Goal: Transaction & Acquisition: Purchase product/service

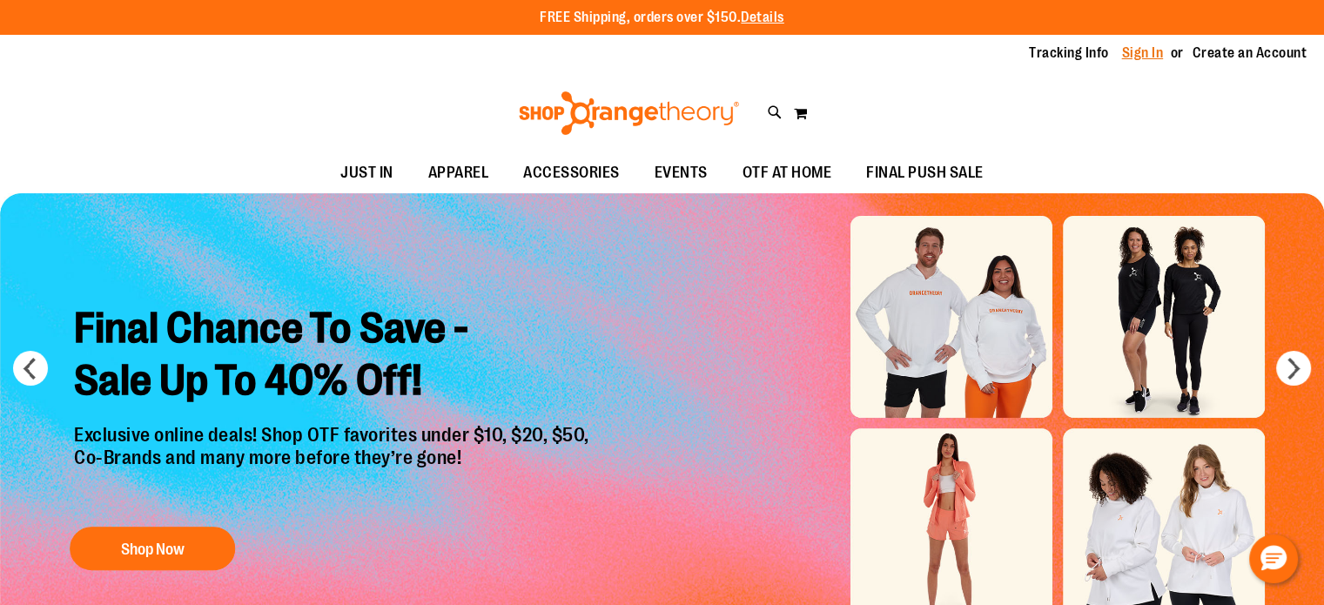
click at [1130, 51] on link "Sign In" at bounding box center [1143, 53] width 42 height 19
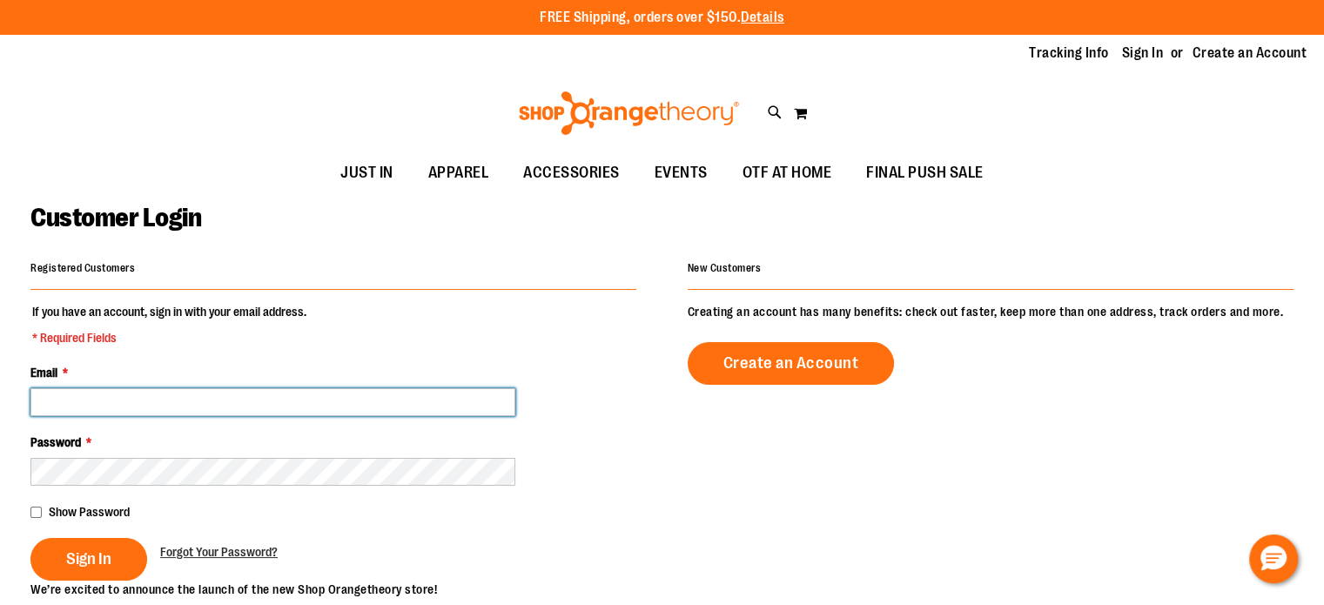
click at [429, 399] on input "Email *" at bounding box center [272, 402] width 485 height 28
type input "**********"
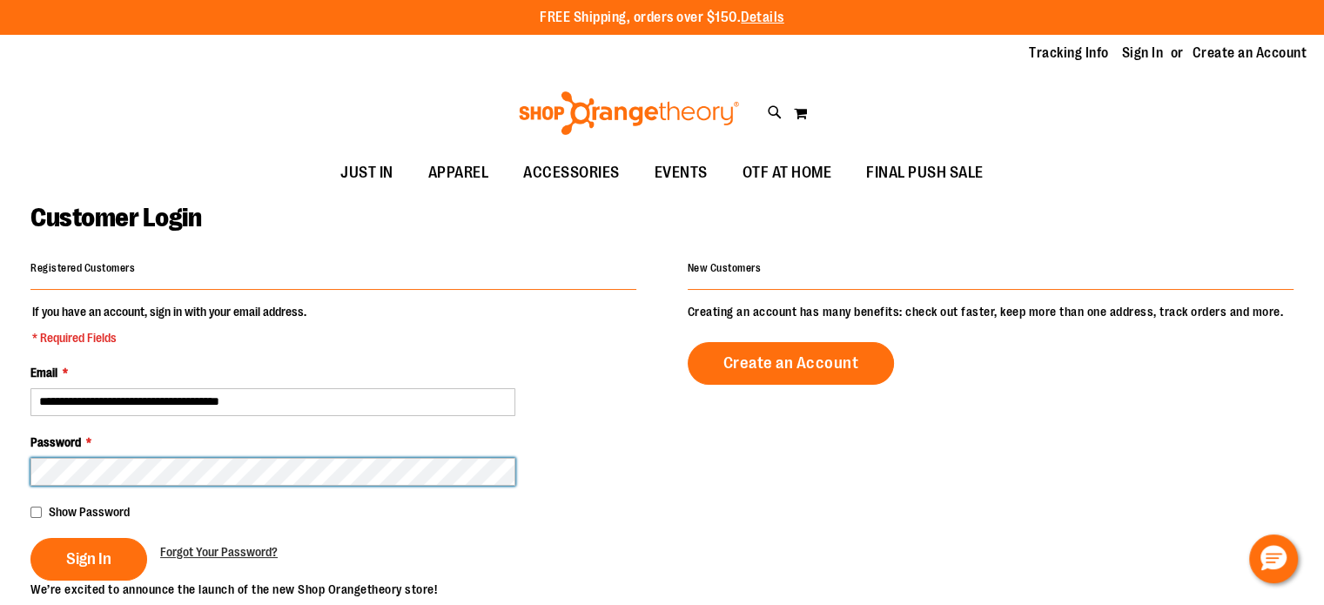
click at [30, 538] on button "Sign In" at bounding box center [88, 559] width 117 height 43
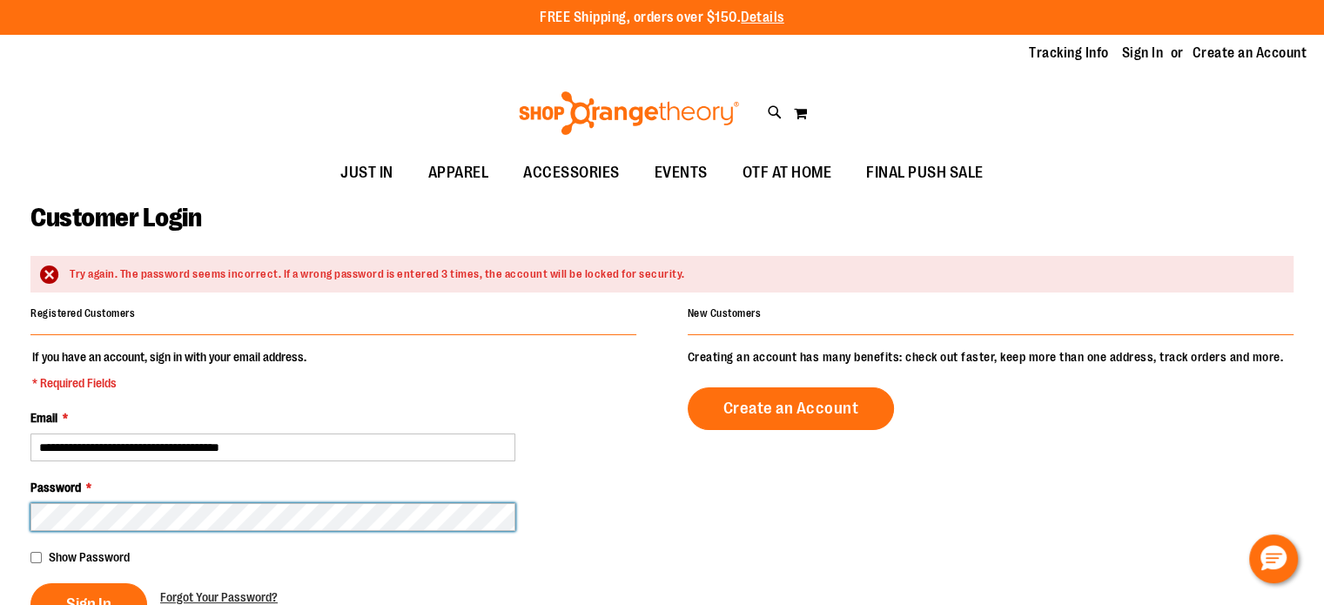
click at [30, 583] on button "Sign In" at bounding box center [88, 604] width 117 height 43
click at [0, 535] on main "**********" at bounding box center [662, 587] width 1324 height 788
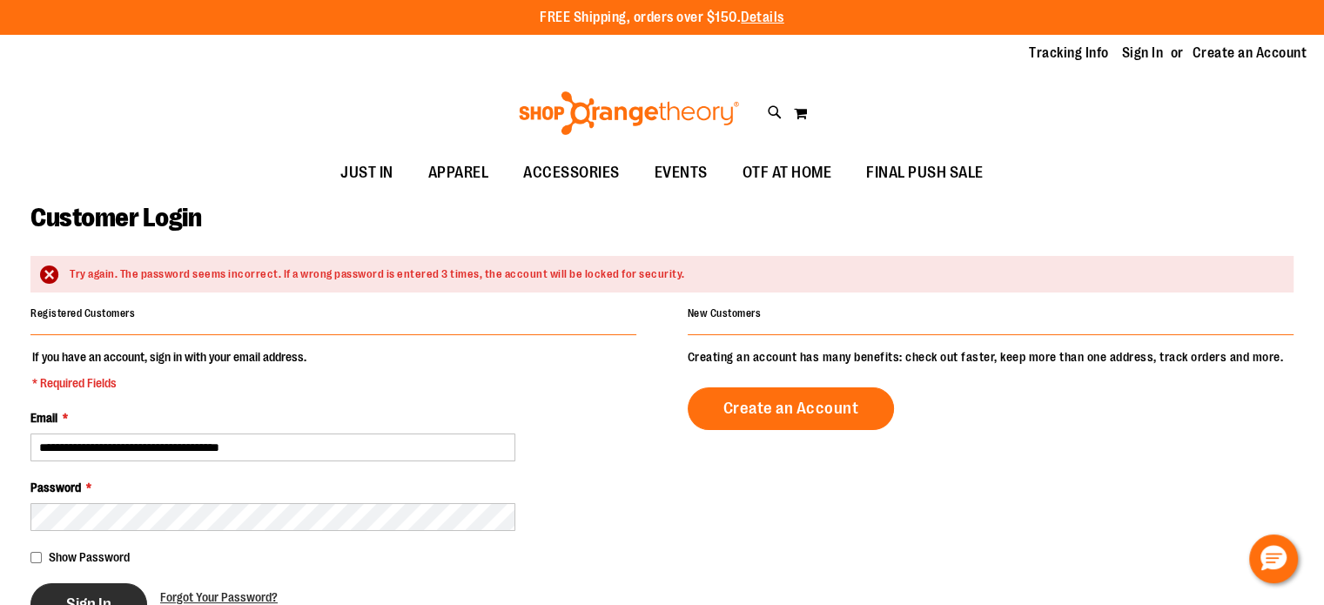
click at [142, 588] on button "Sign In" at bounding box center [88, 604] width 117 height 43
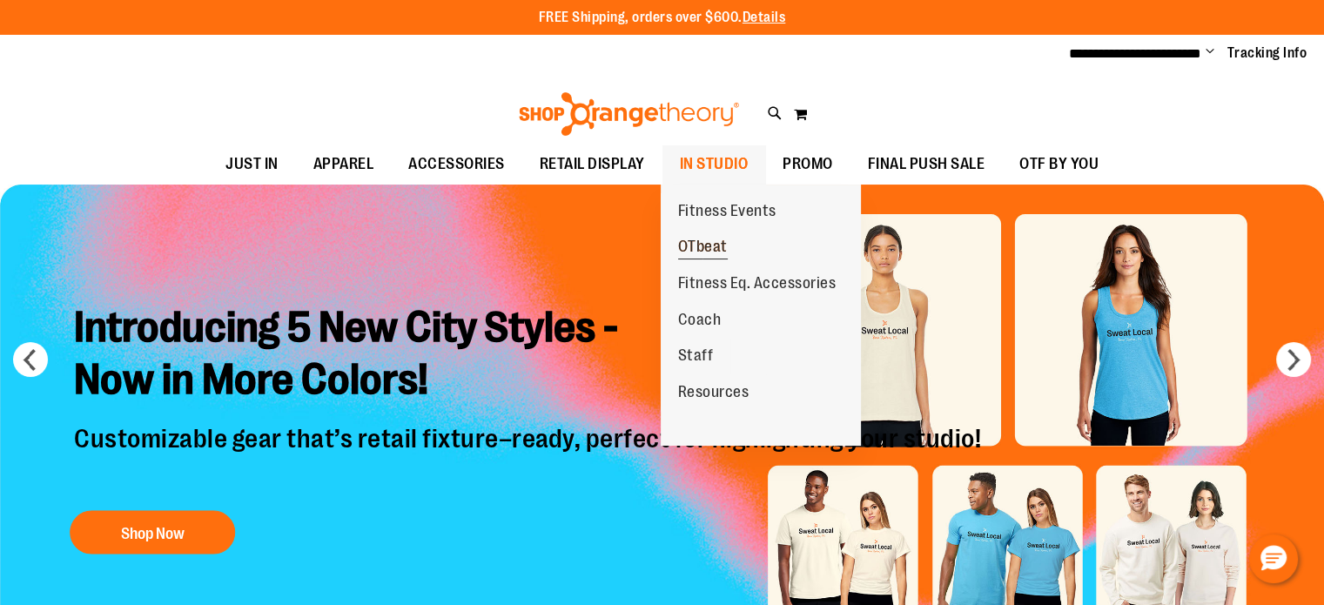
click at [717, 247] on span "OTbeat" at bounding box center [703, 249] width 50 height 22
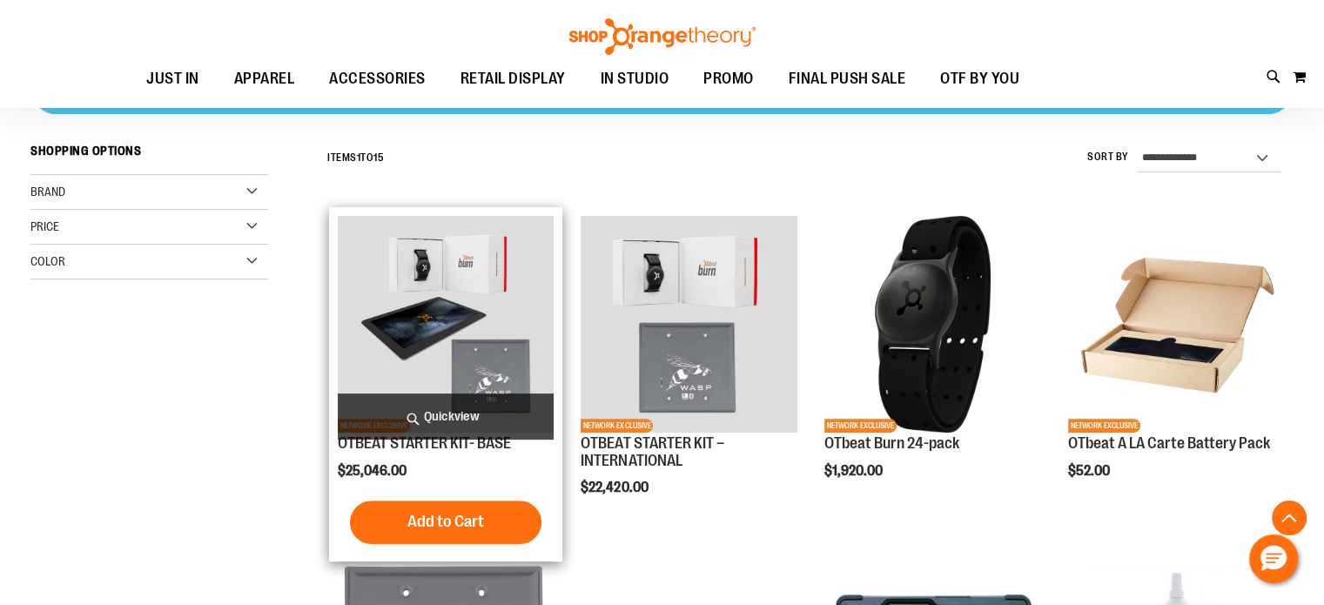
scroll to position [606, 0]
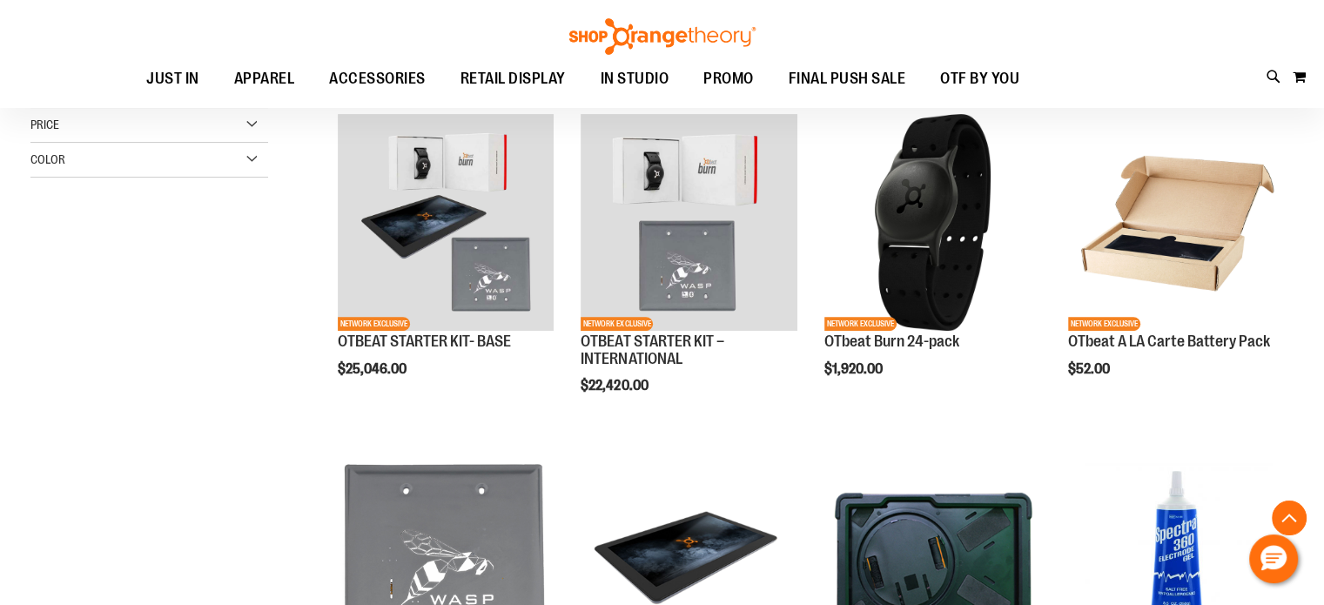
scroll to position [519, 0]
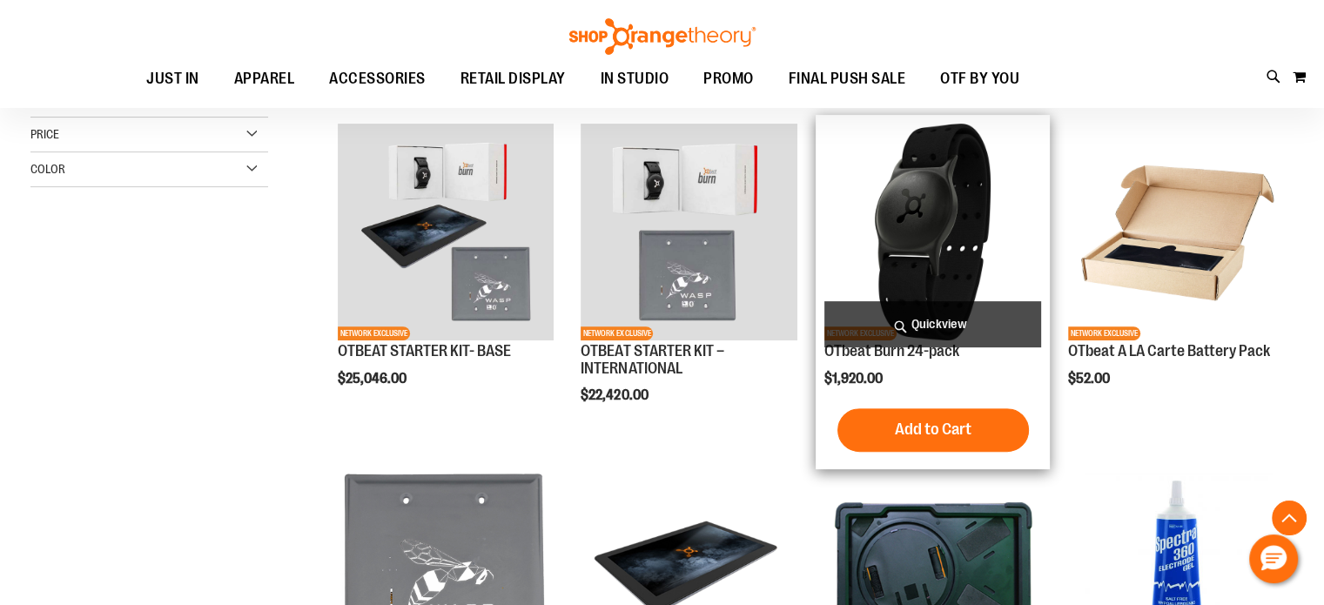
click at [951, 267] on img "product" at bounding box center [932, 232] width 217 height 217
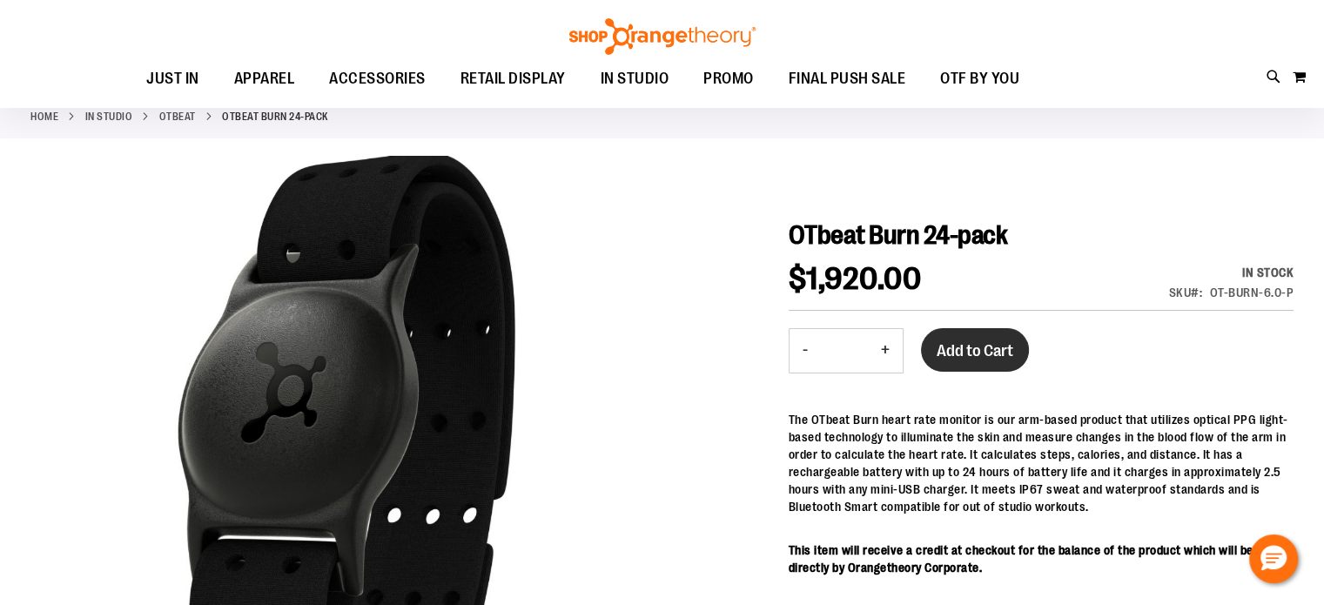
scroll to position [87, 0]
click at [976, 355] on span "Add to Cart" at bounding box center [974, 350] width 77 height 19
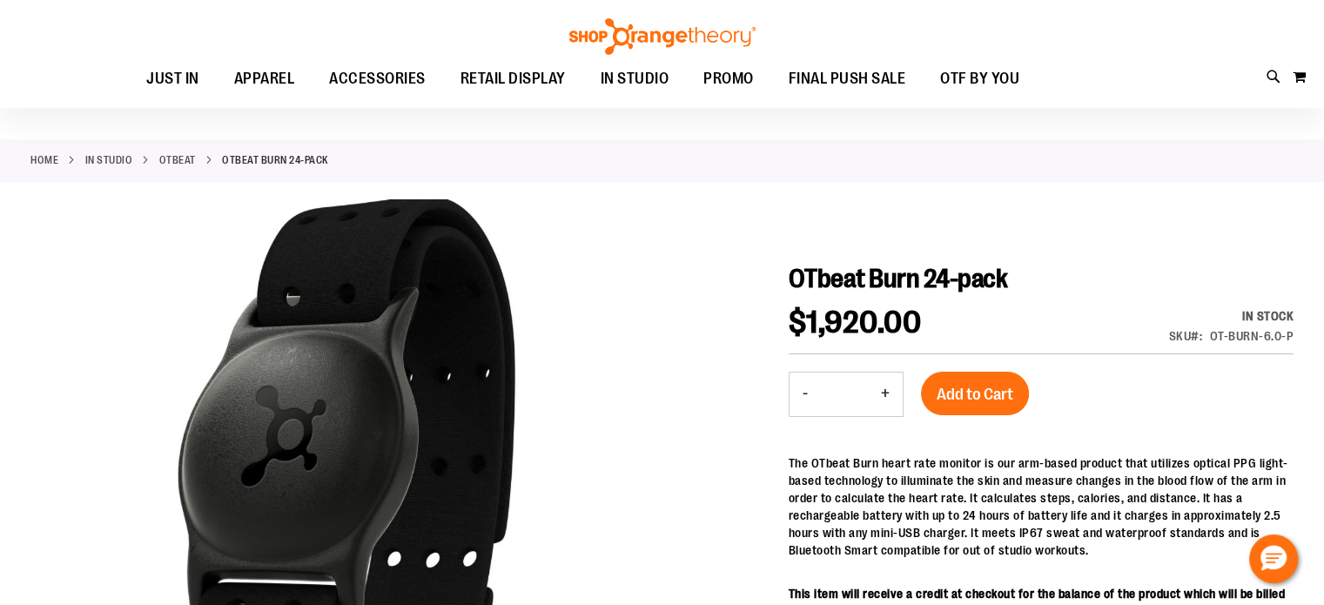
scroll to position [0, 0]
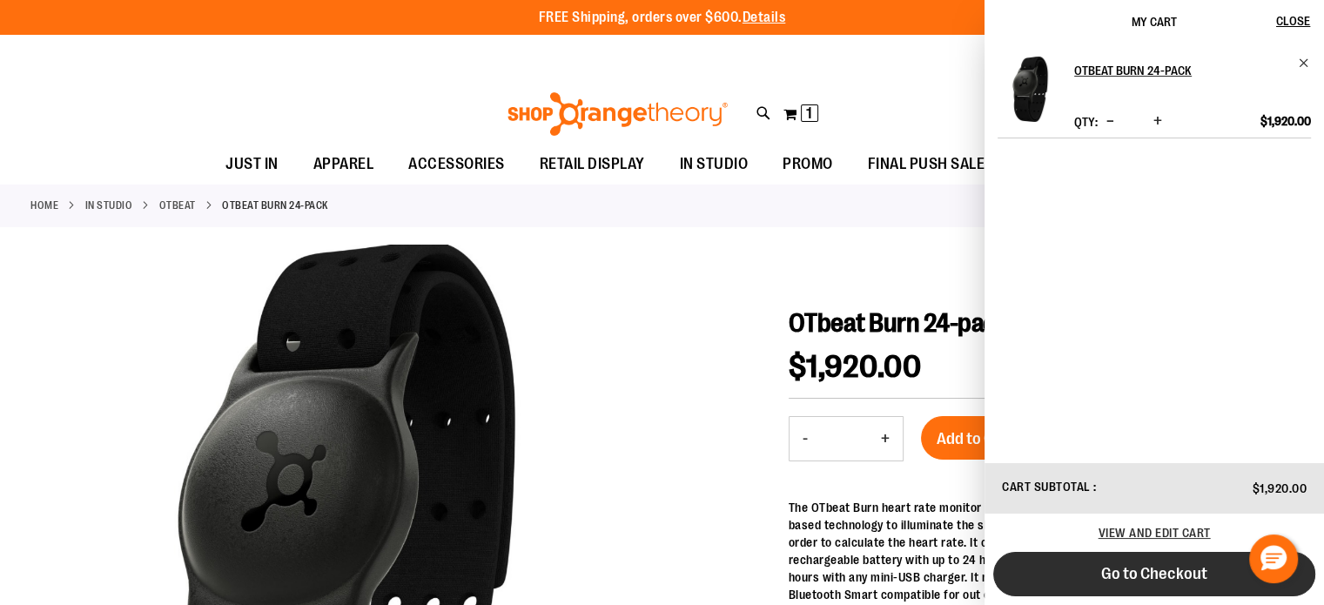
click at [1072, 578] on button "Go to Checkout" at bounding box center [1154, 574] width 322 height 44
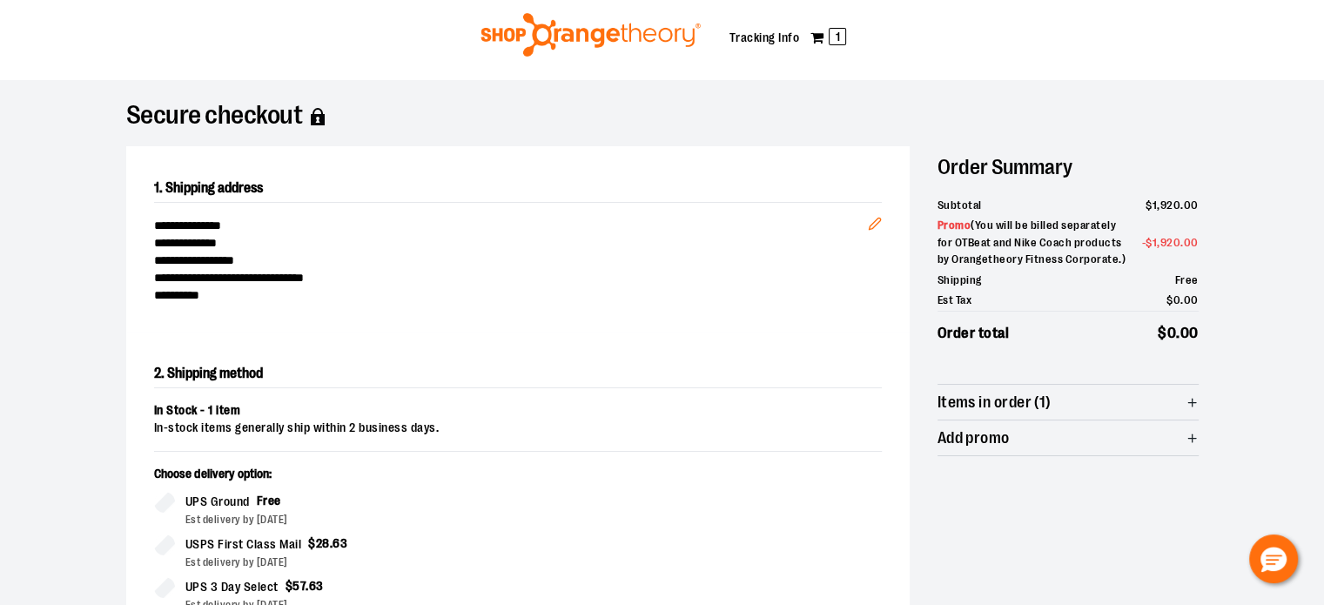
scroll to position [36, 0]
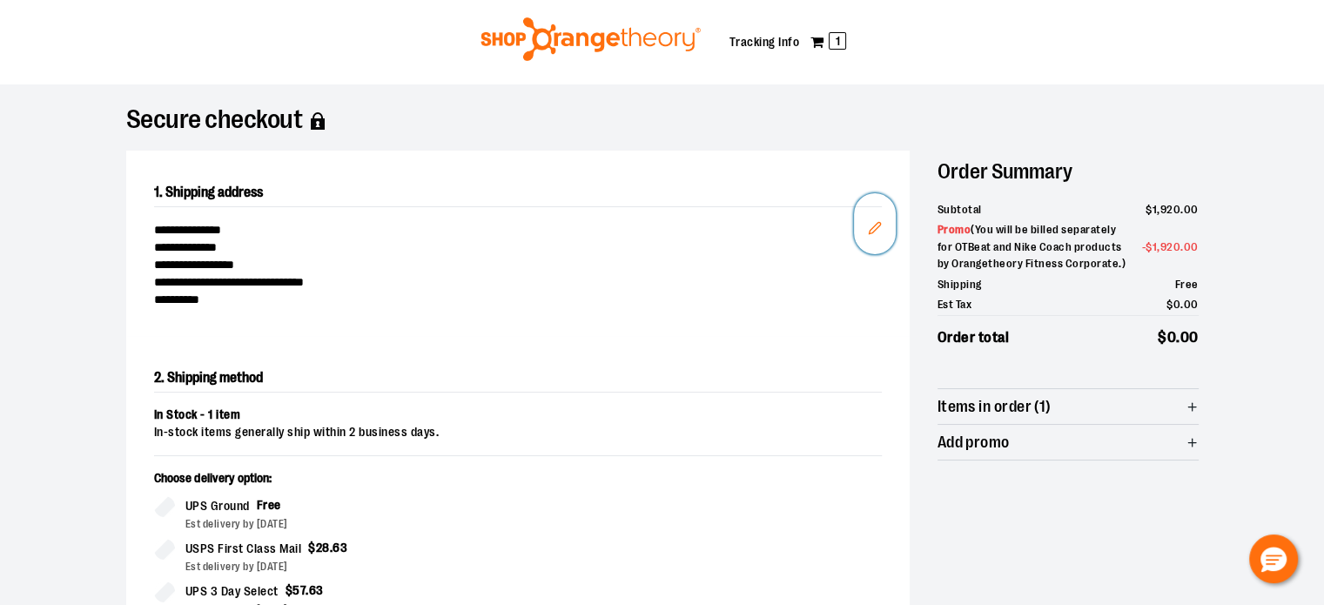
click at [871, 228] on icon "Edit" at bounding box center [875, 228] width 14 height 14
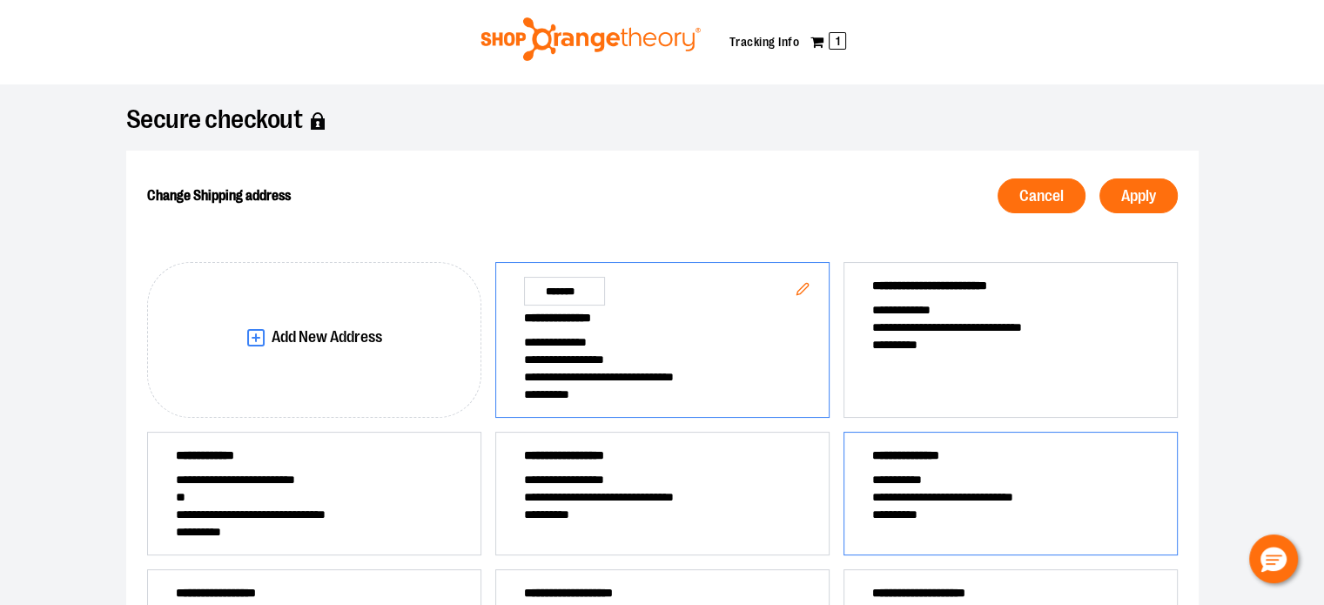
click at [1005, 521] on span "**********" at bounding box center [1010, 514] width 277 height 17
click at [1155, 194] on button "Apply" at bounding box center [1138, 195] width 78 height 35
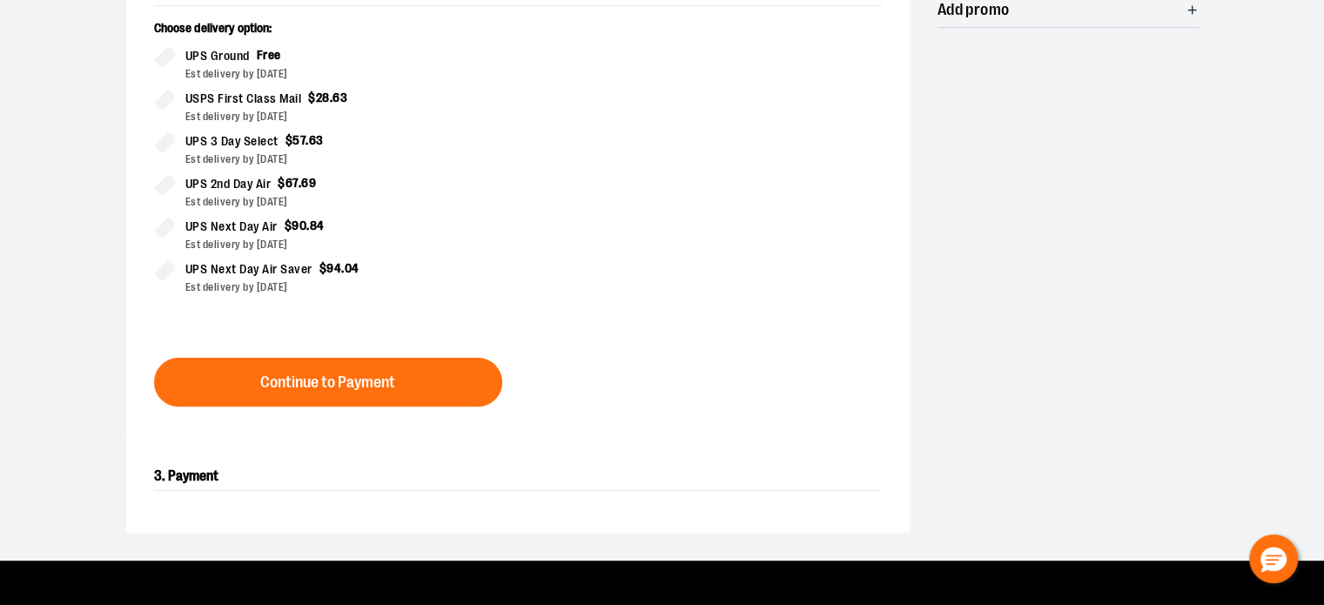
scroll to position [471, 0]
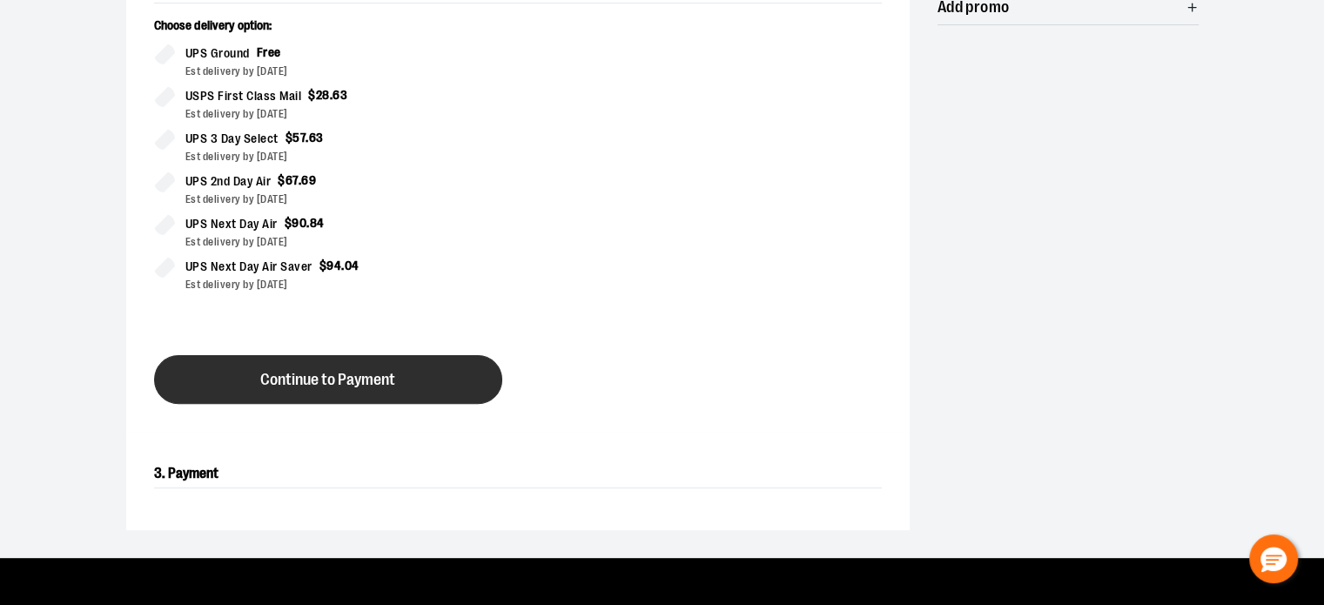
click at [325, 372] on span "Continue to Payment" at bounding box center [327, 380] width 135 height 17
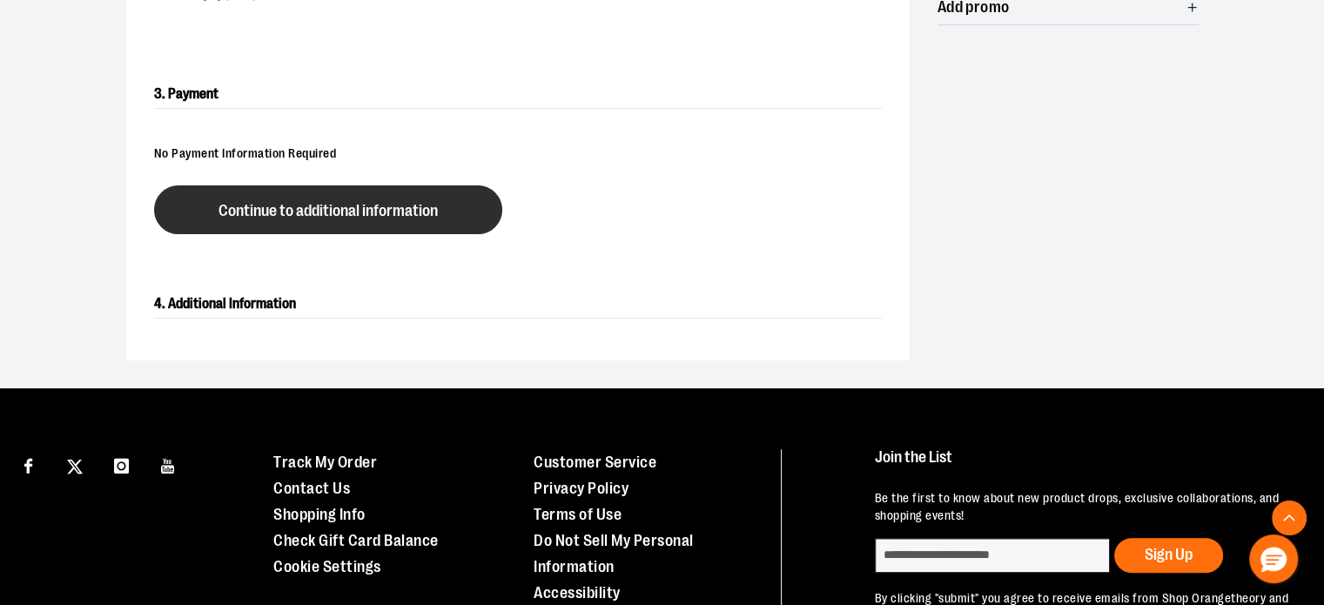
click at [369, 218] on button "Continue to additional information" at bounding box center [328, 209] width 348 height 49
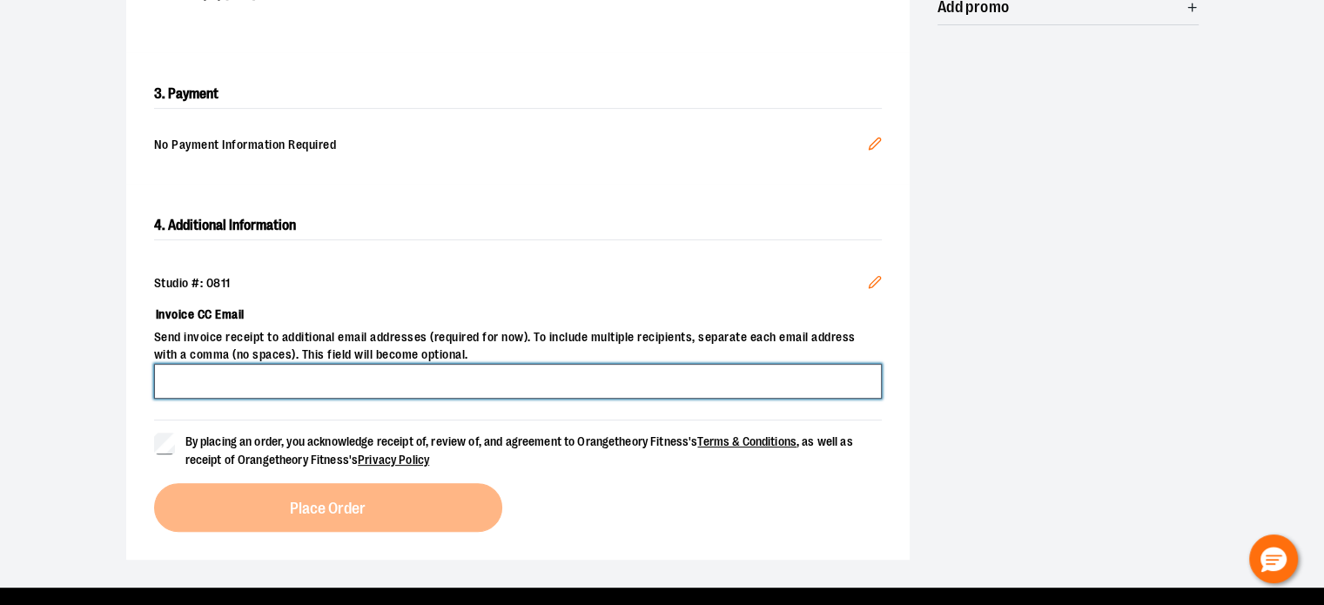
click at [313, 381] on input "Invoice CC Email" at bounding box center [518, 381] width 728 height 35
type input "**********"
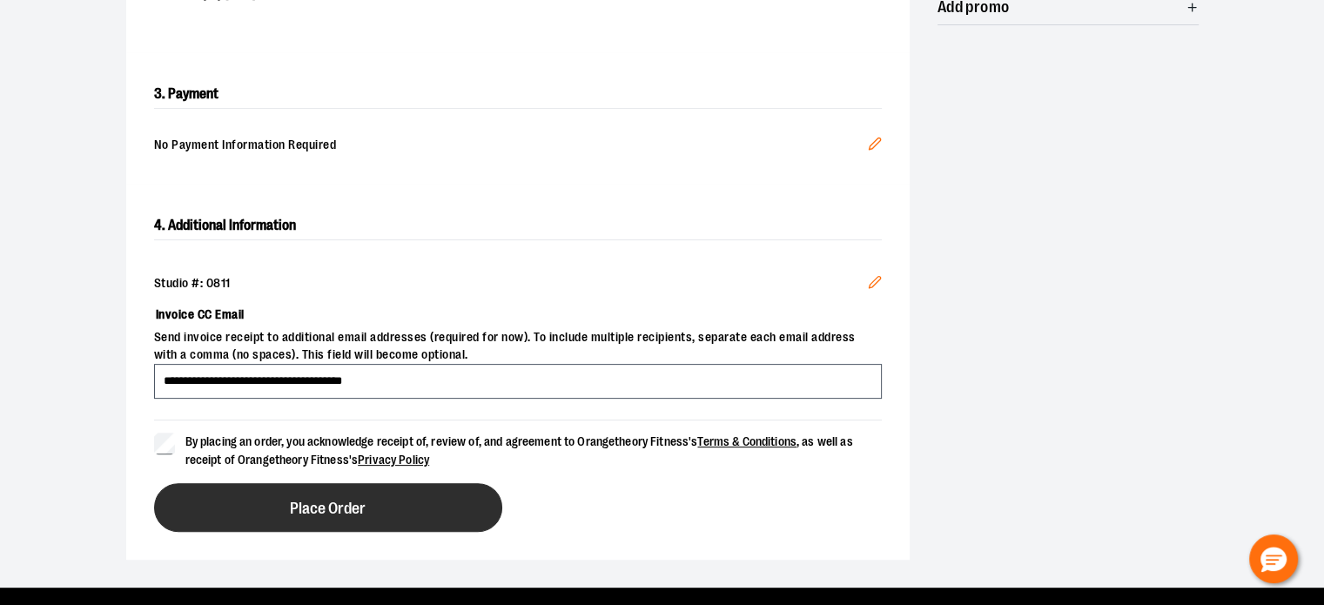
click at [283, 518] on button "Place Order" at bounding box center [328, 507] width 348 height 49
